Goal: Transaction & Acquisition: Download file/media

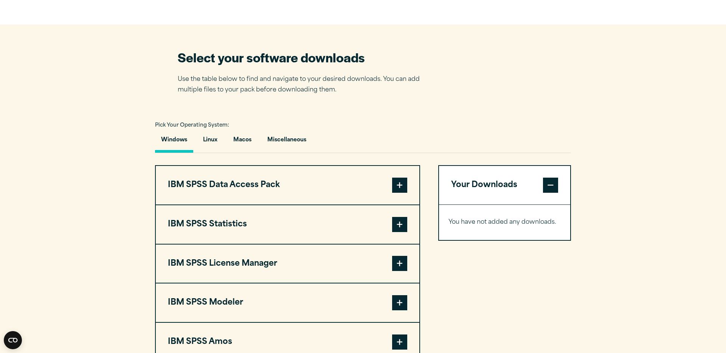
scroll to position [451, 0]
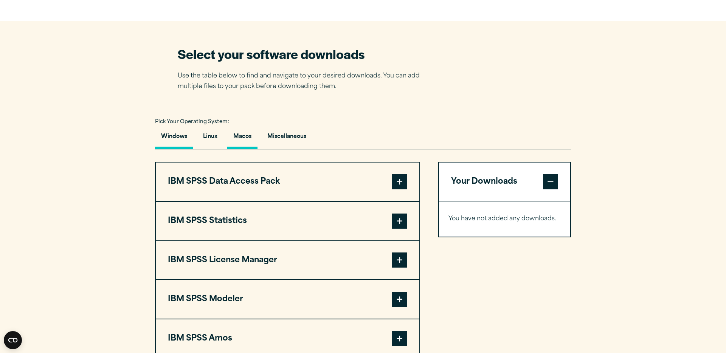
click at [244, 139] on button "Macos" at bounding box center [242, 139] width 30 height 22
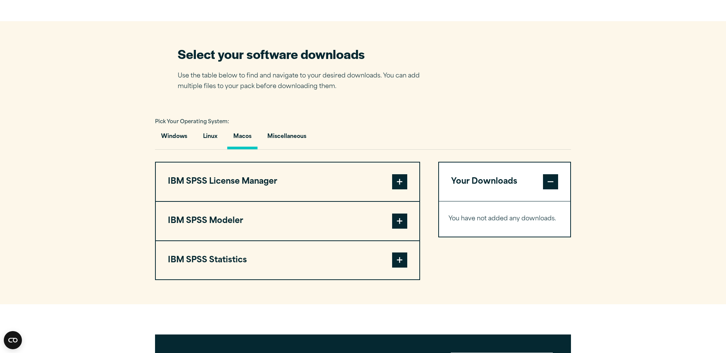
click at [401, 262] on span at bounding box center [399, 260] width 15 height 15
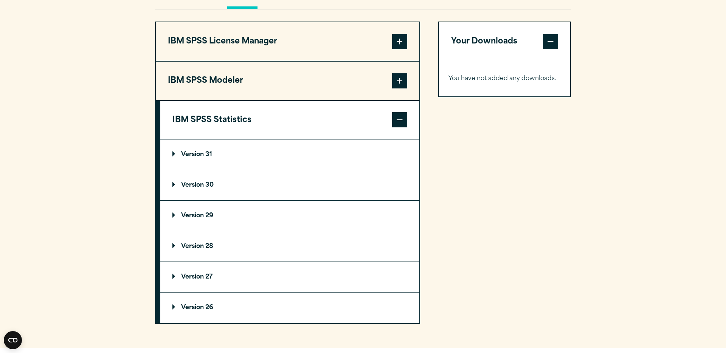
scroll to position [592, 0]
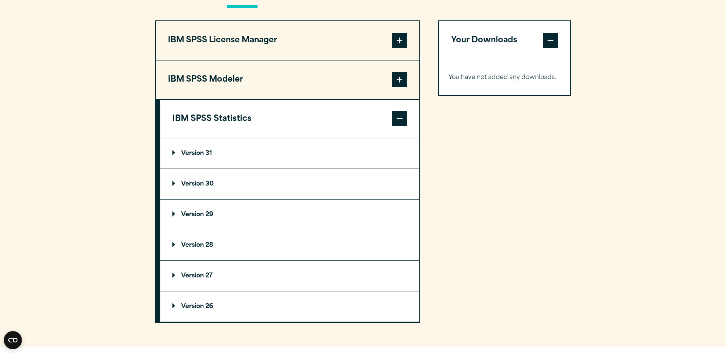
click at [171, 156] on summary "Version 31" at bounding box center [289, 153] width 259 height 30
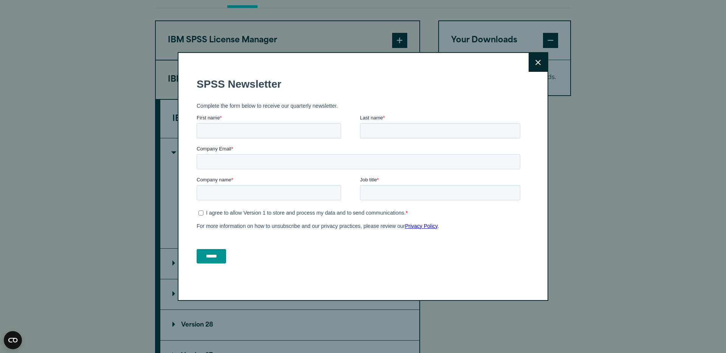
click at [536, 65] on icon at bounding box center [537, 63] width 5 height 6
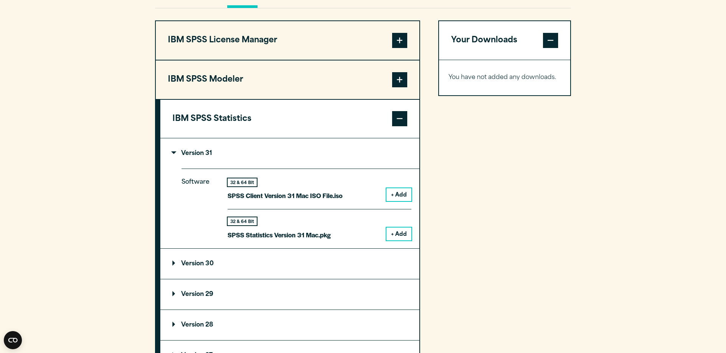
click at [396, 126] on span at bounding box center [399, 118] width 15 height 15
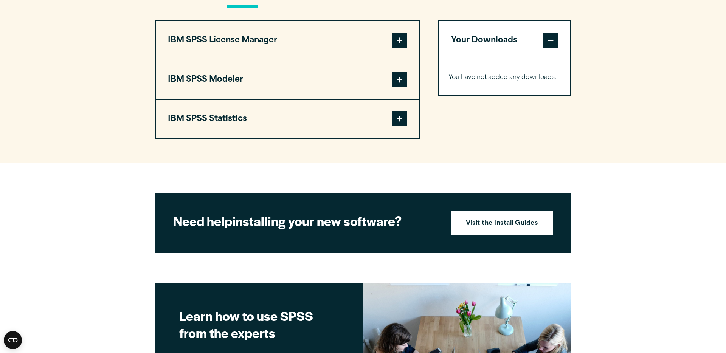
click at [401, 86] on span at bounding box center [399, 79] width 15 height 15
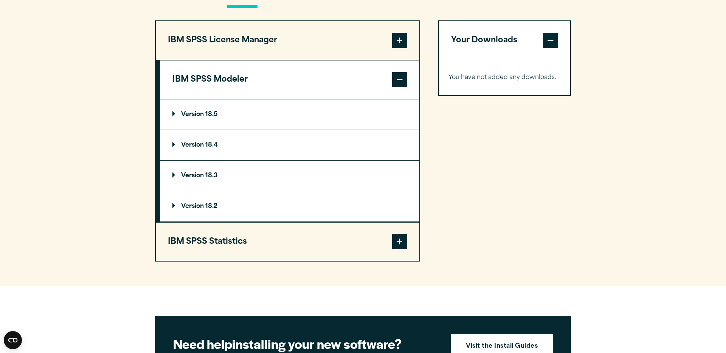
click at [175, 118] on p "Version 18.5" at bounding box center [194, 115] width 45 height 6
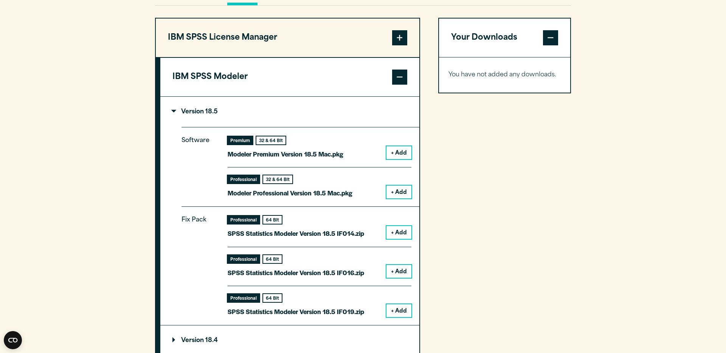
scroll to position [594, 0]
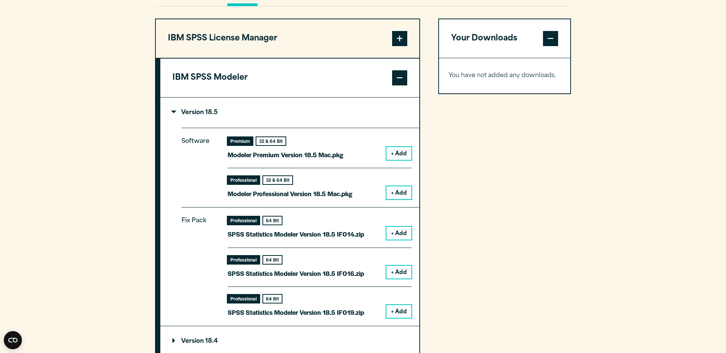
click at [399, 78] on span at bounding box center [399, 77] width 15 height 15
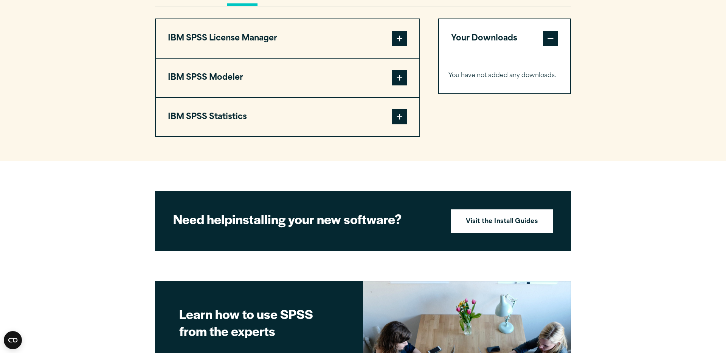
click at [406, 115] on span at bounding box center [399, 116] width 15 height 15
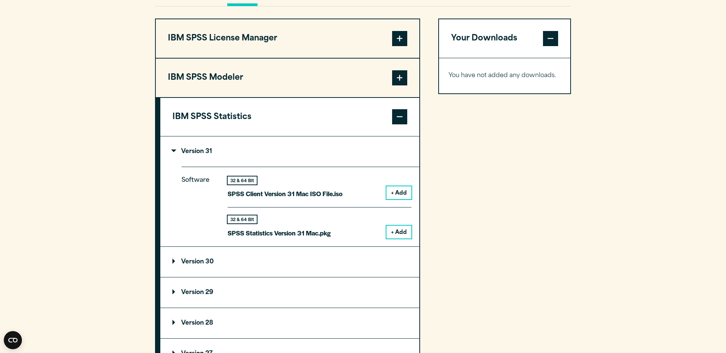
click at [395, 234] on button "+ Add" at bounding box center [398, 232] width 25 height 13
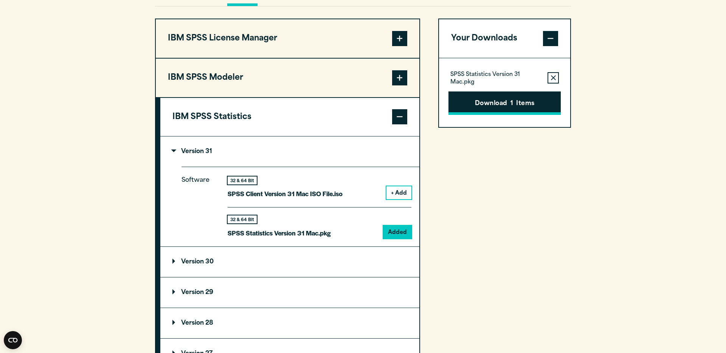
click at [481, 111] on button "Download 1 Items" at bounding box center [504, 102] width 112 height 23
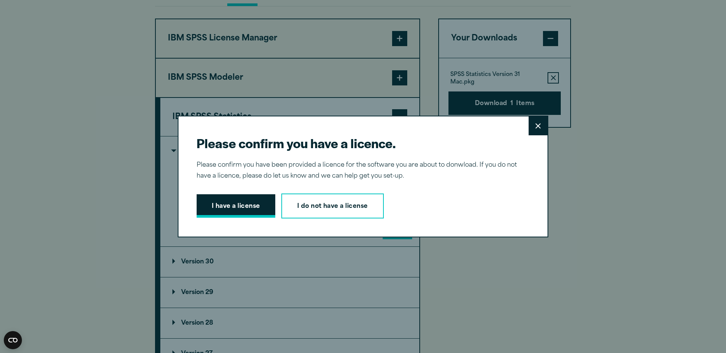
click at [234, 207] on button "I have a license" at bounding box center [236, 205] width 79 height 23
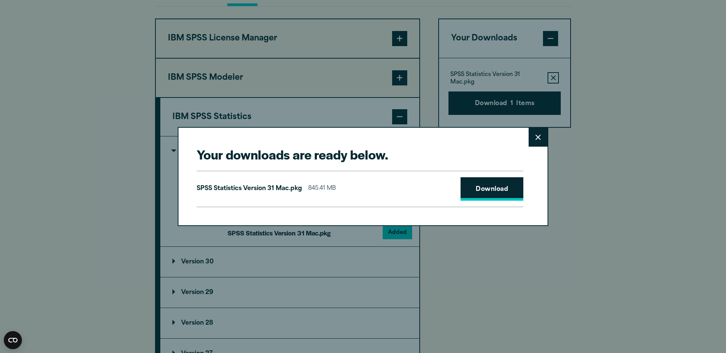
click at [495, 198] on link "Download" at bounding box center [492, 188] width 63 height 23
